Goal: Task Accomplishment & Management: Use online tool/utility

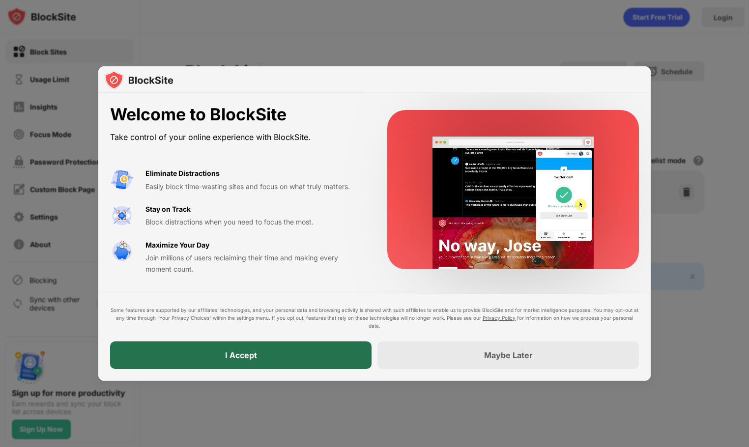
click at [293, 351] on div "I Accept" at bounding box center [240, 355] width 261 height 28
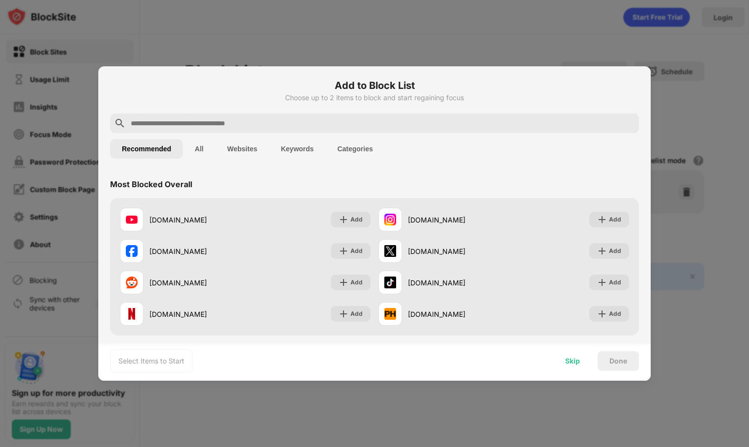
click at [576, 364] on div "Skip" at bounding box center [572, 361] width 15 height 8
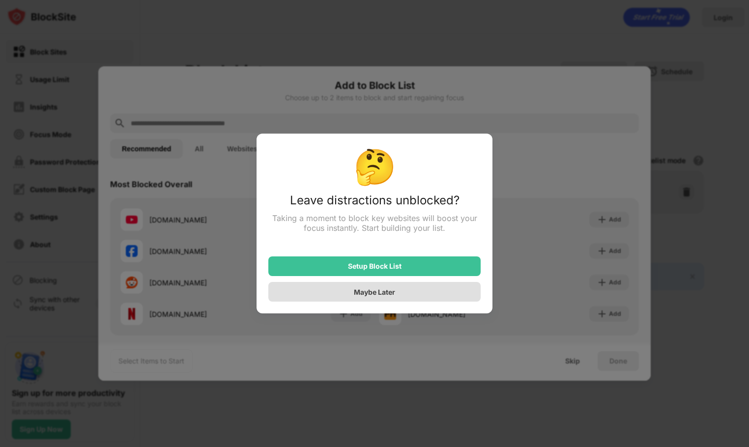
click at [380, 298] on div "Maybe Later" at bounding box center [374, 292] width 212 height 20
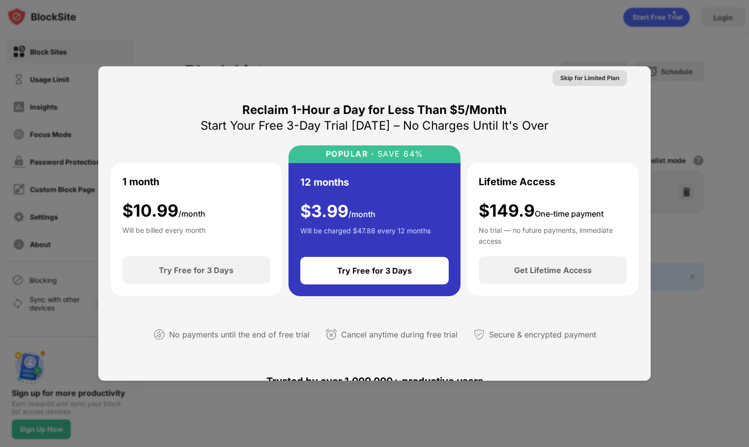
click at [591, 79] on div "Skip for Limited Plan" at bounding box center [589, 78] width 59 height 10
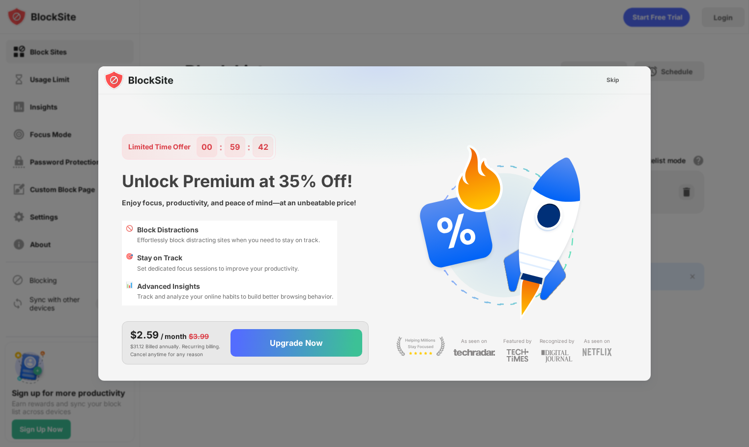
click at [613, 82] on div "Skip" at bounding box center [612, 80] width 13 height 10
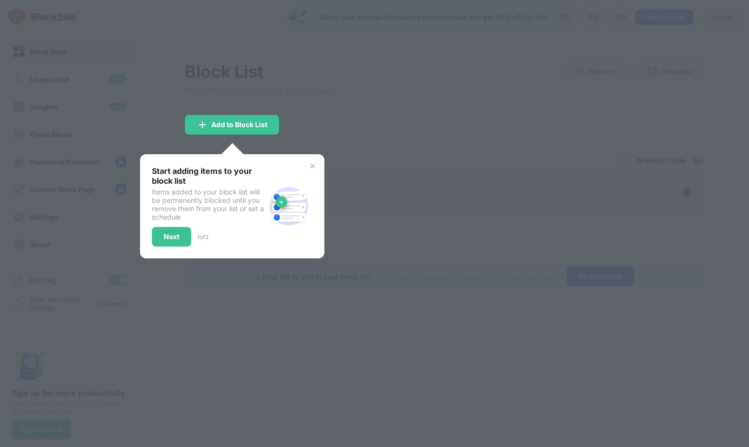
click at [312, 165] on img at bounding box center [313, 166] width 8 height 8
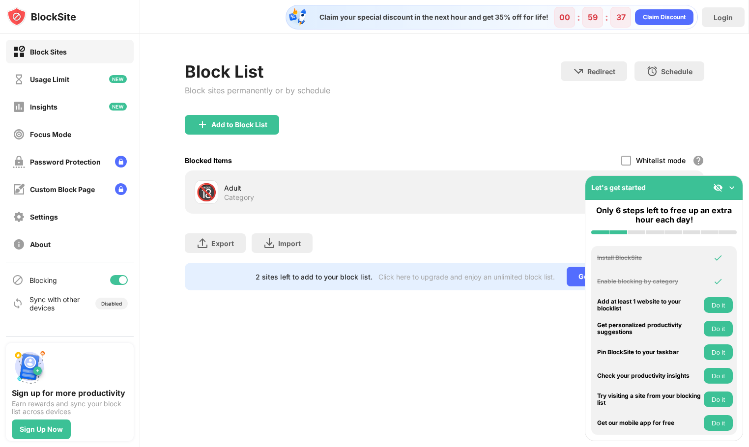
click at [735, 188] on img at bounding box center [732, 188] width 10 height 10
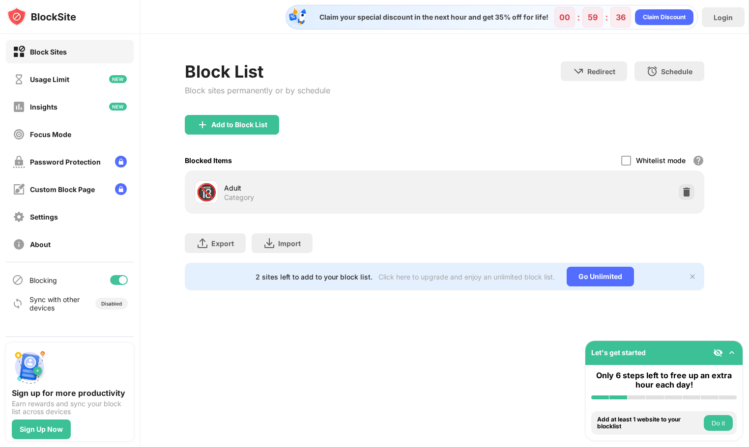
click at [230, 129] on div "Add to Block List" at bounding box center [232, 125] width 94 height 20
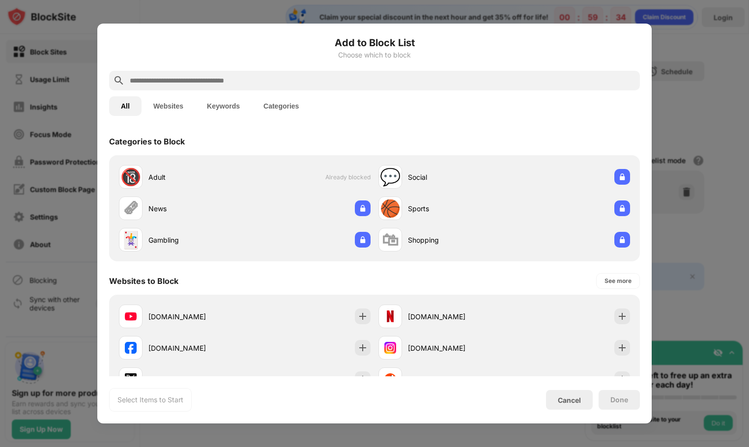
click at [159, 108] on button "Websites" at bounding box center [169, 106] width 54 height 20
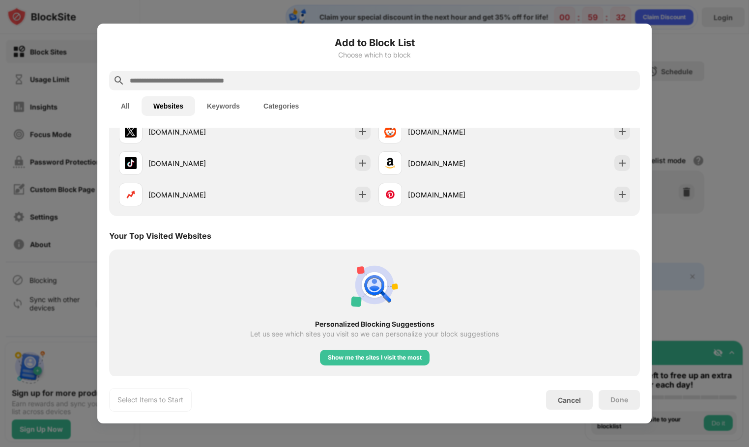
scroll to position [109, 0]
click at [355, 356] on div "Show me the sites I visit the most" at bounding box center [375, 357] width 94 height 10
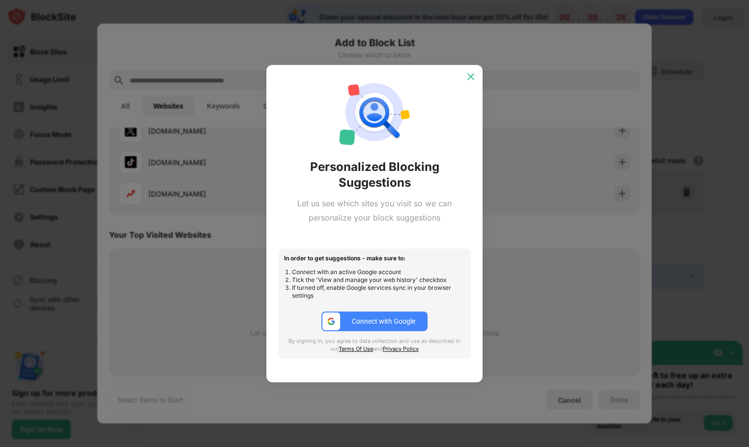
click at [471, 75] on img at bounding box center [471, 77] width 10 height 10
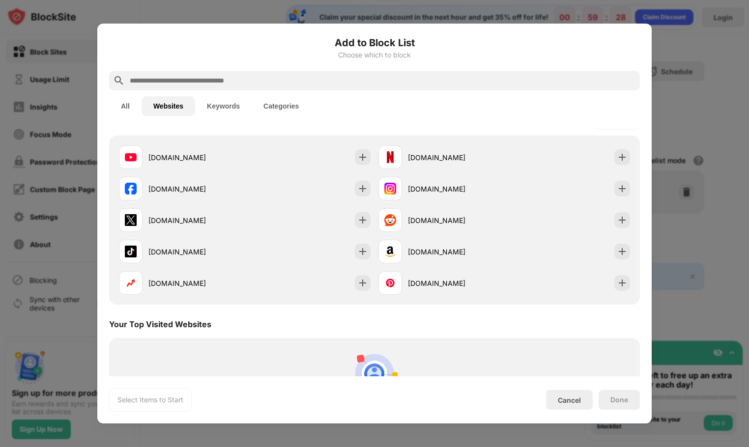
scroll to position [0, 0]
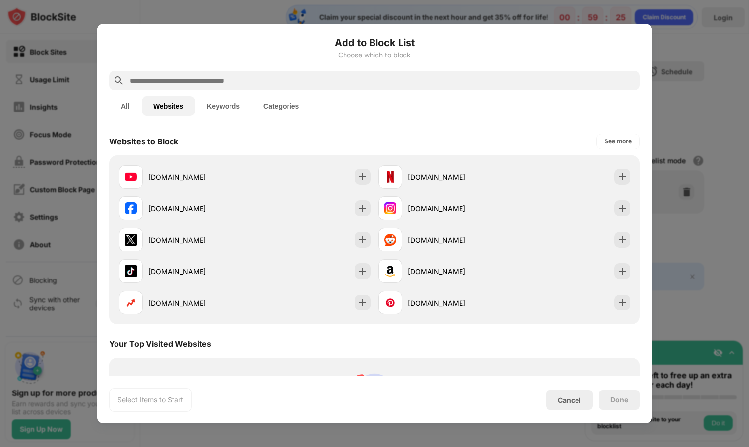
click at [53, 105] on div at bounding box center [374, 223] width 749 height 447
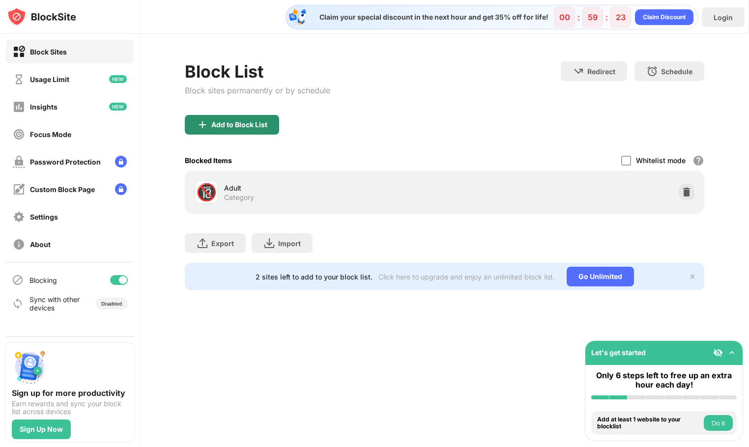
click at [240, 123] on div "Add to Block List" at bounding box center [239, 125] width 56 height 8
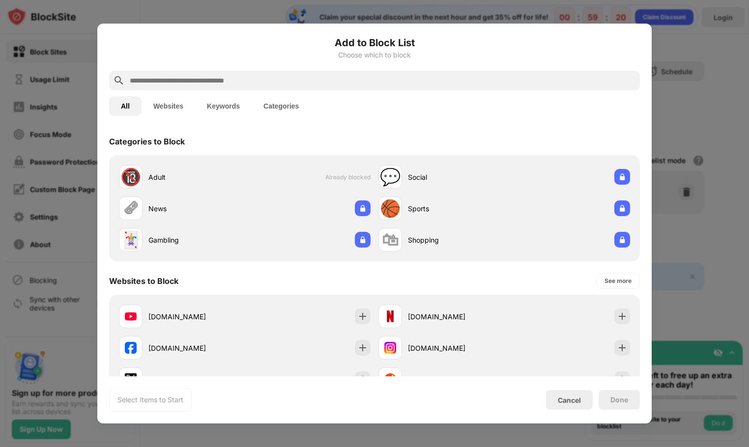
click at [205, 80] on input "text" at bounding box center [382, 81] width 507 height 12
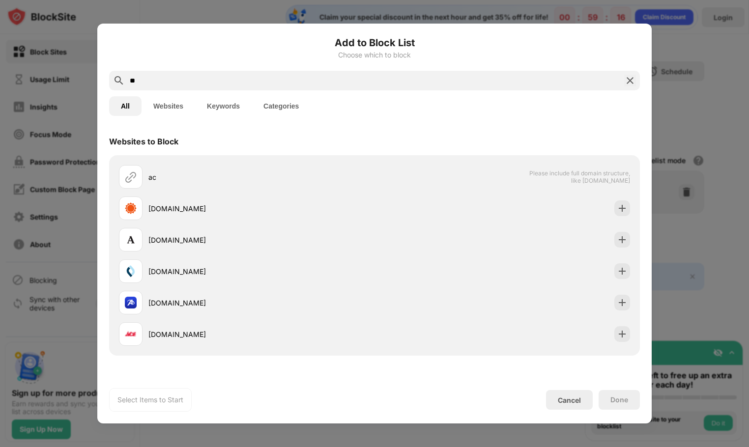
type input "*"
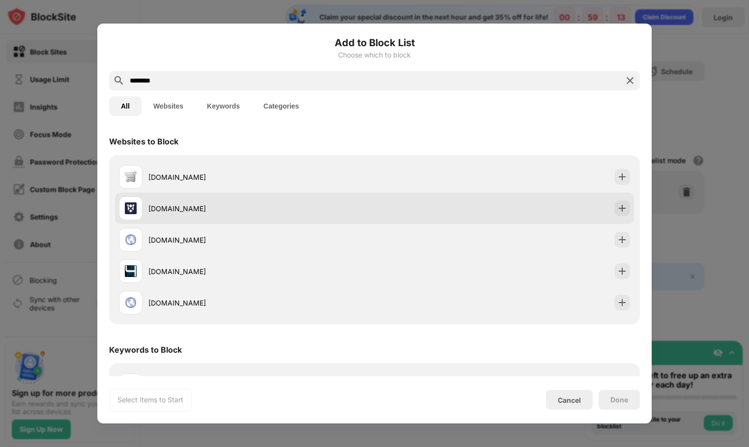
click at [185, 213] on div "[DOMAIN_NAME]" at bounding box center [261, 208] width 226 height 10
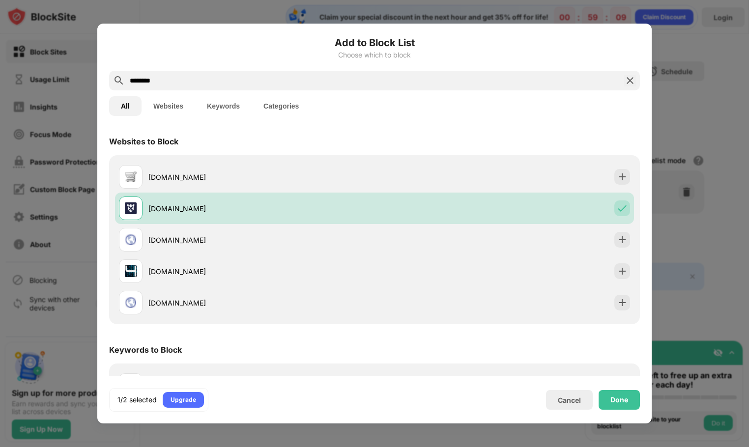
drag, startPoint x: 168, startPoint y: 80, endPoint x: 82, endPoint y: 68, distance: 87.3
click at [87, 447] on div "Add to Block List Choose which to block ******** All Websites Keywords Categori…" at bounding box center [374, 447] width 749 height 0
type input "*"
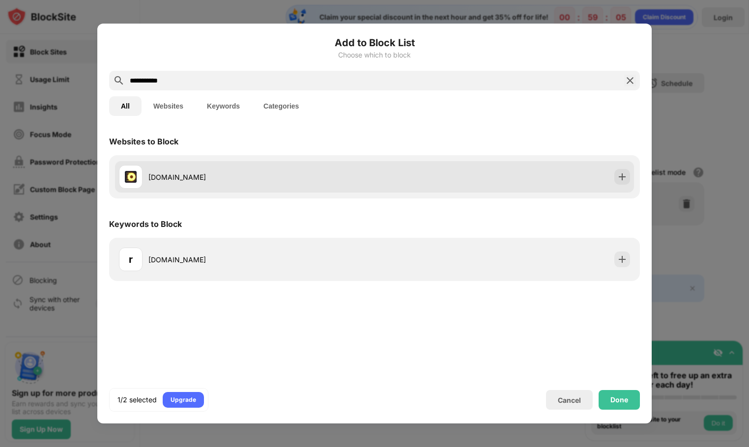
type input "**********"
click at [219, 182] on div "[DOMAIN_NAME]" at bounding box center [261, 177] width 226 height 10
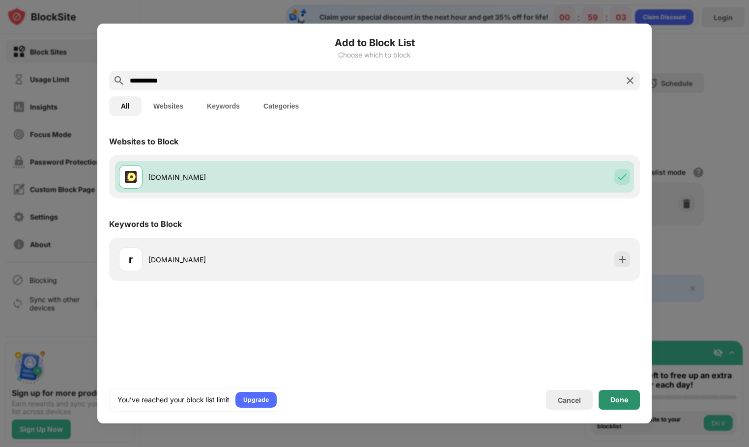
click at [621, 403] on div "Done" at bounding box center [619, 400] width 18 height 8
